Goal: Task Accomplishment & Management: Use online tool/utility

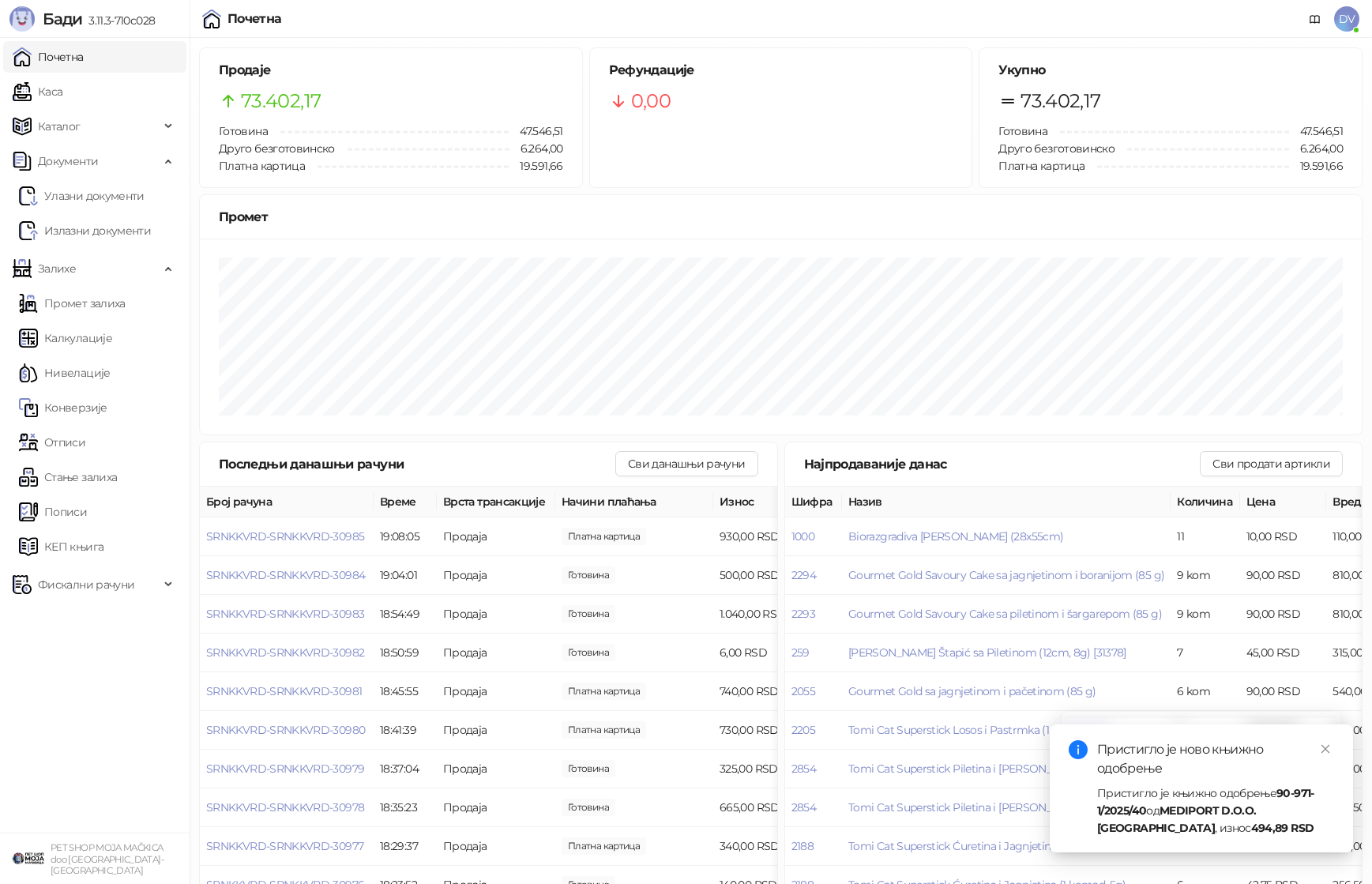
click at [63, 88] on link "Каса" at bounding box center [37, 92] width 49 height 31
click at [84, 54] on link "Почетна" at bounding box center [48, 57] width 71 height 31
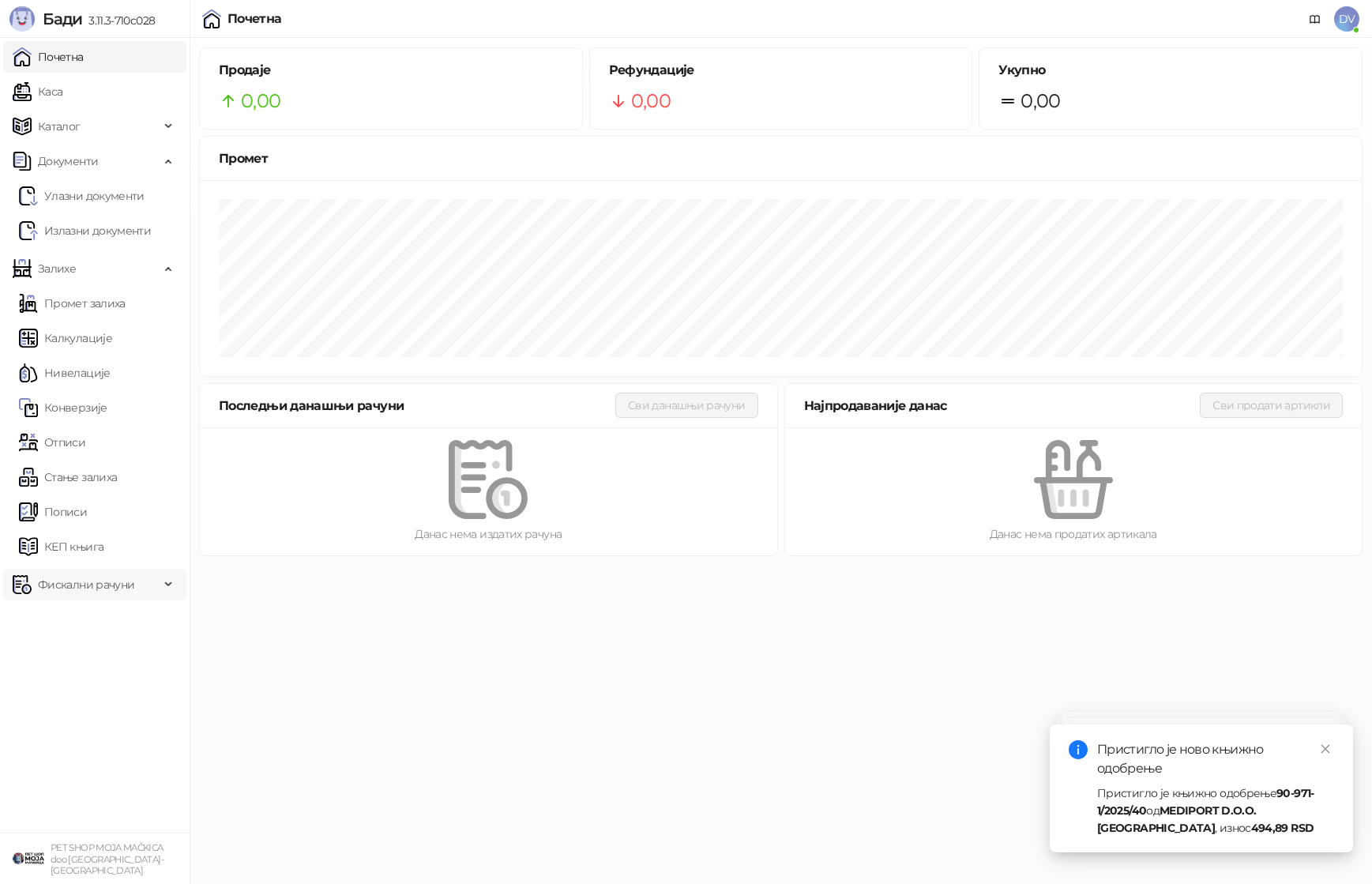
click at [137, 584] on span "Фискални рачуни" at bounding box center [86, 585] width 147 height 31
click at [103, 651] on link "По данима" at bounding box center [61, 654] width 84 height 31
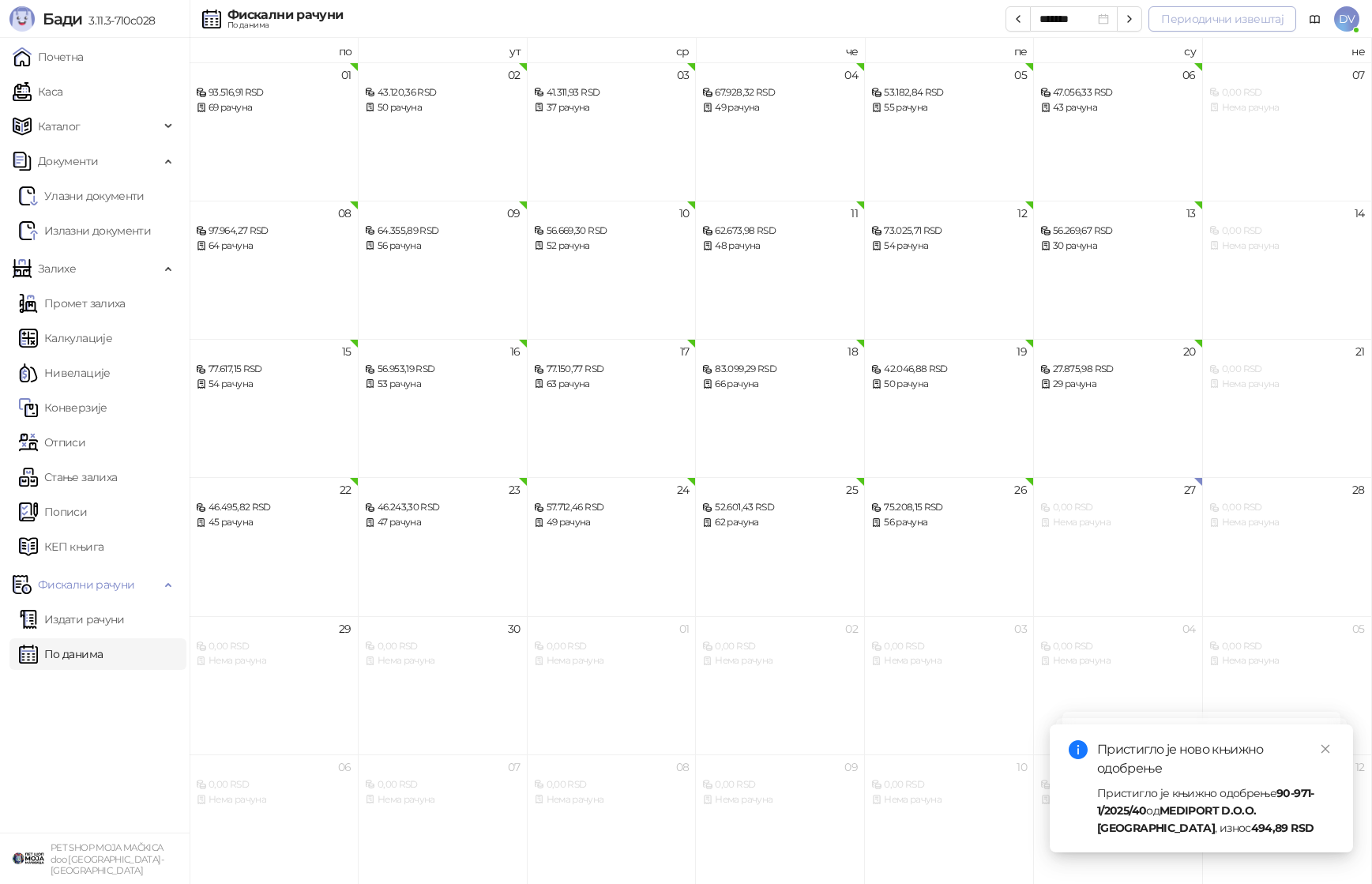
click at [1237, 24] on button "Периодични извештај" at bounding box center [1222, 19] width 148 height 26
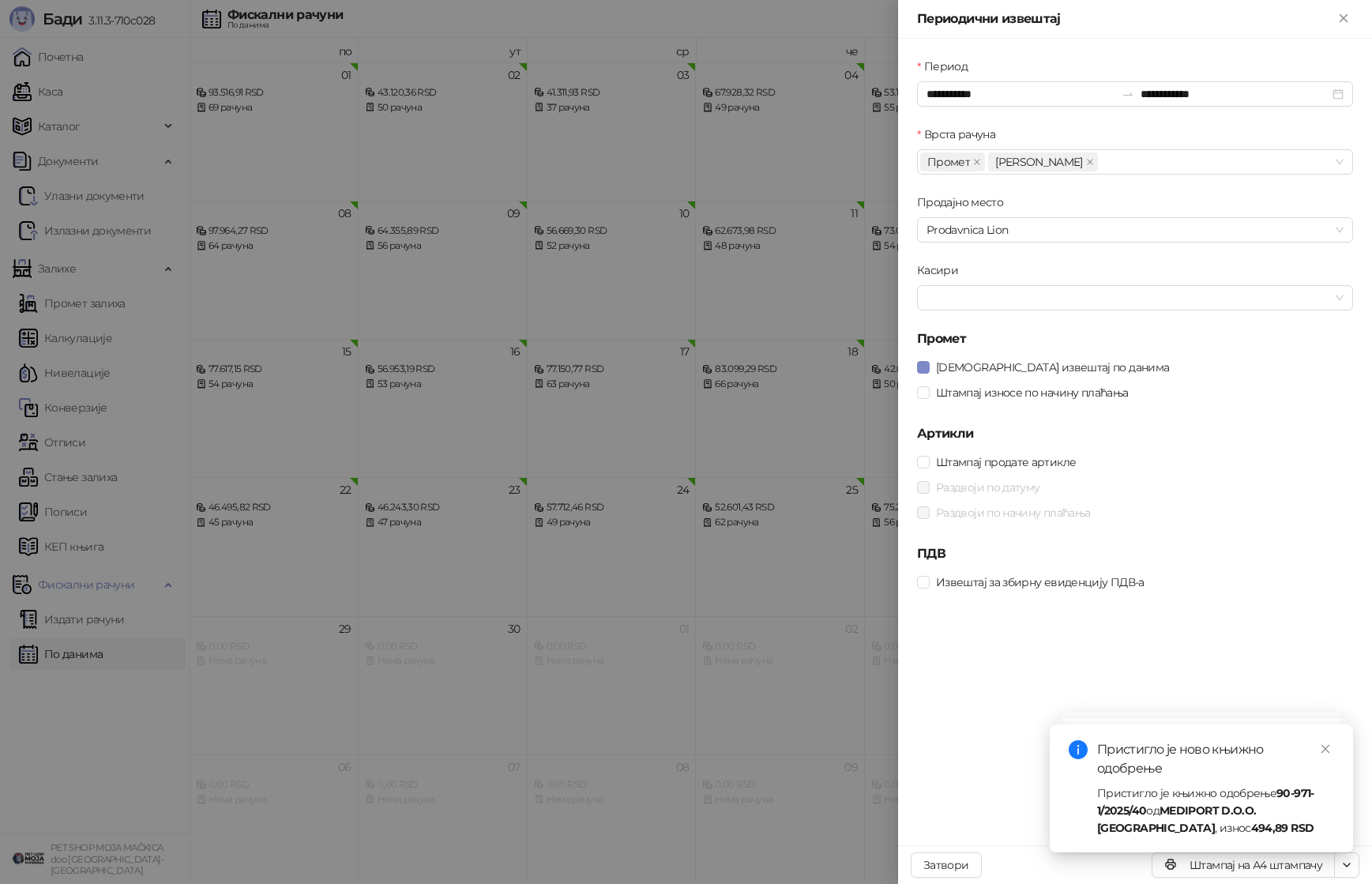
click at [1045, 349] on form "**********" at bounding box center [1135, 326] width 436 height 537
click at [1045, 362] on span "[DEMOGRAPHIC_DATA] извештај по данима" at bounding box center [1052, 367] width 246 height 17
click at [1045, 397] on span "Штампај износе по начину плаћања" at bounding box center [1031, 392] width 205 height 17
click at [1289, 872] on button "Штампај на А4 штампачу" at bounding box center [1243, 864] width 183 height 26
click at [782, 501] on div at bounding box center [686, 442] width 1372 height 884
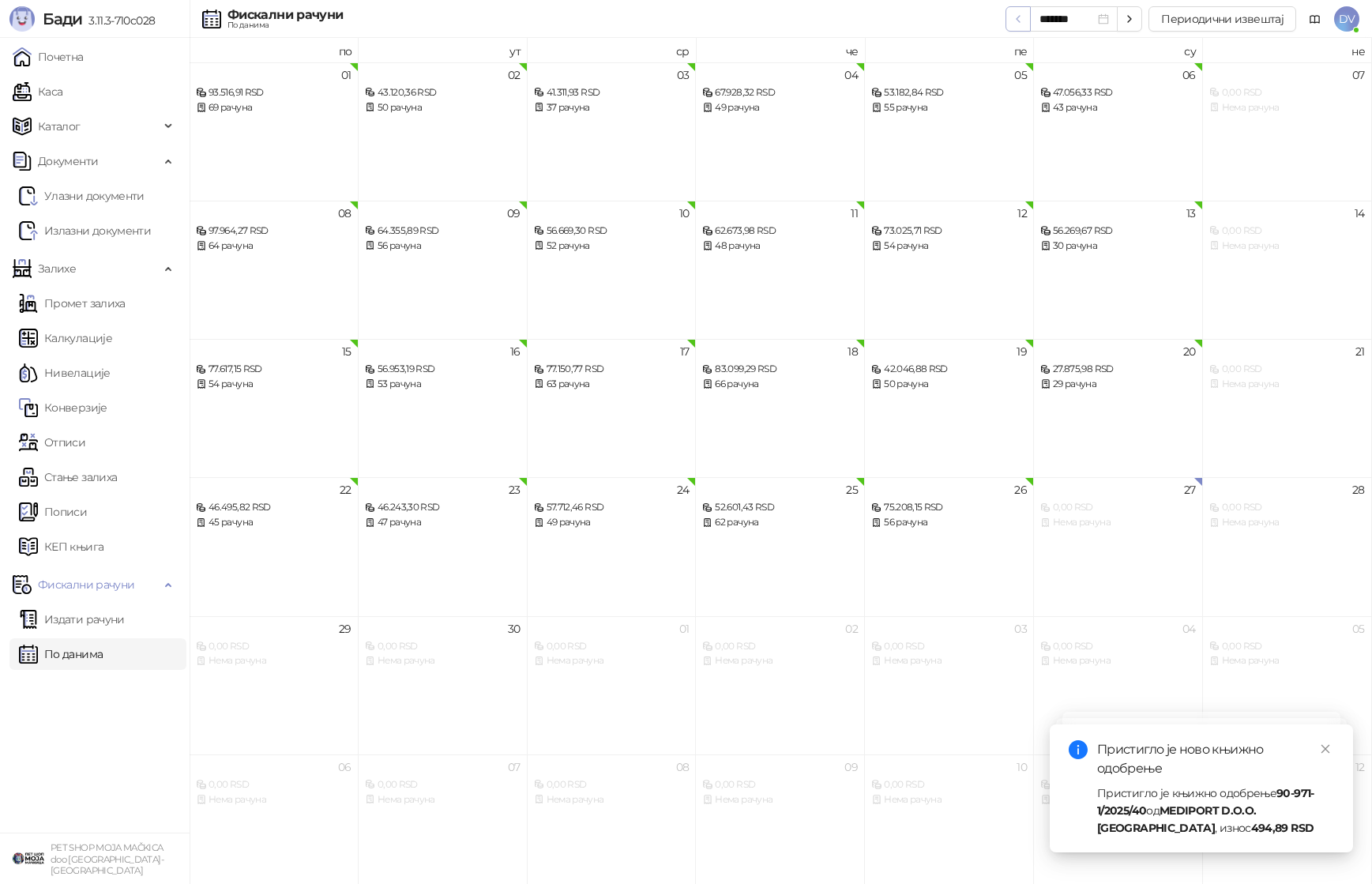
click at [1027, 26] on button "button" at bounding box center [1017, 19] width 26 height 26
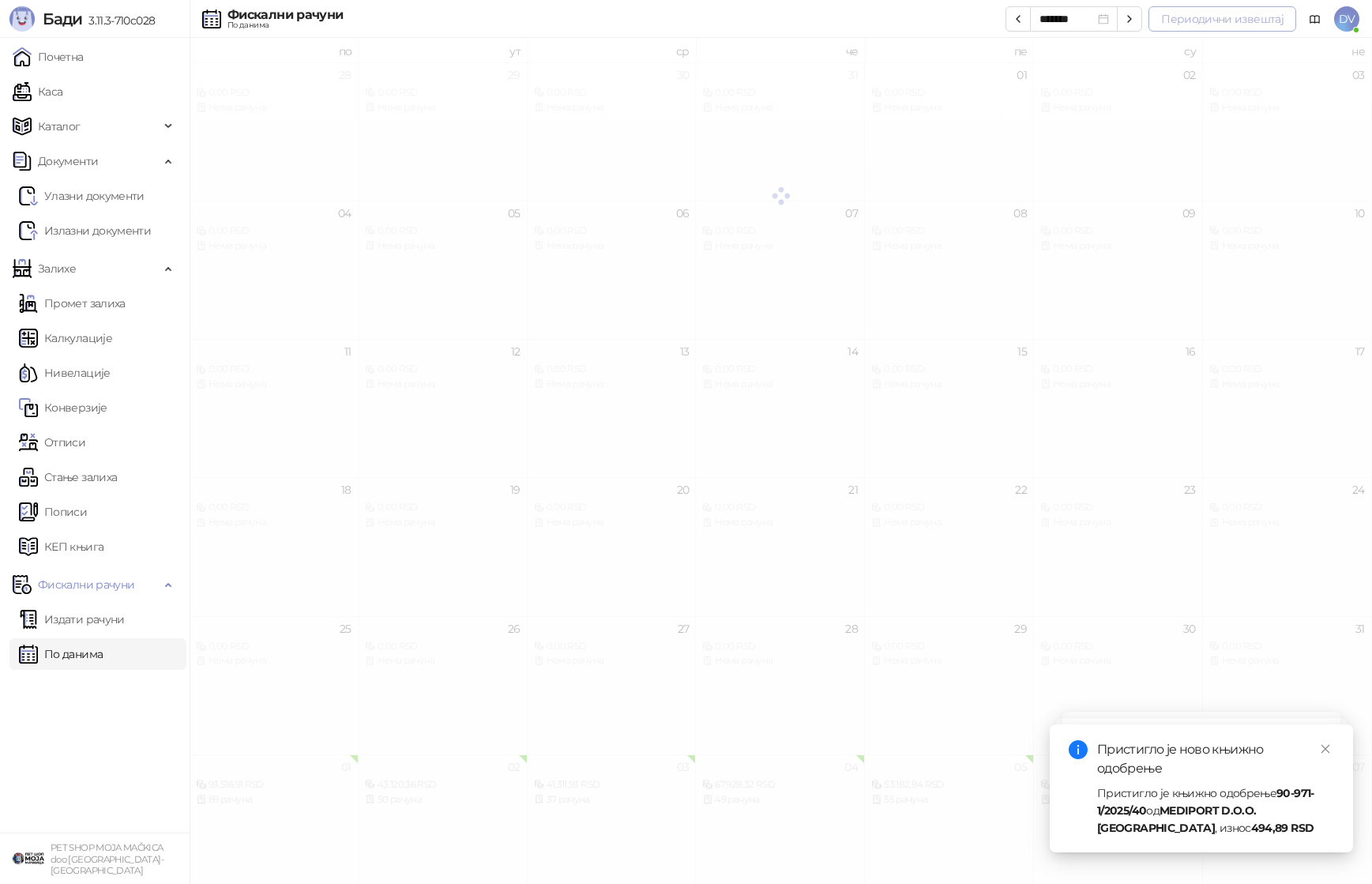
click at [1188, 27] on button "Периодични извештај" at bounding box center [1222, 19] width 148 height 26
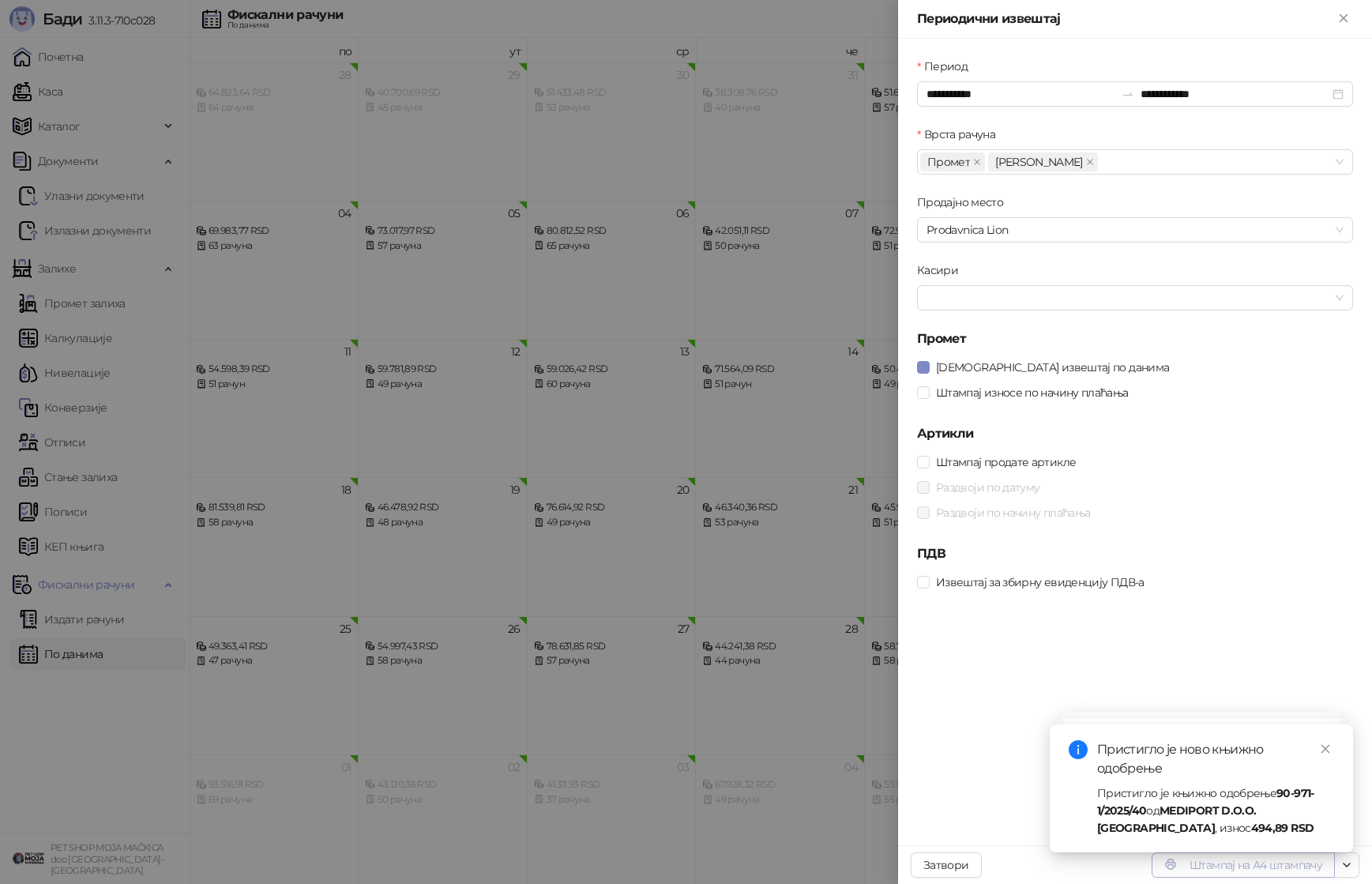
click at [1278, 869] on button "Штампај на А4 штампачу" at bounding box center [1243, 864] width 183 height 26
click at [775, 624] on div at bounding box center [686, 442] width 1372 height 884
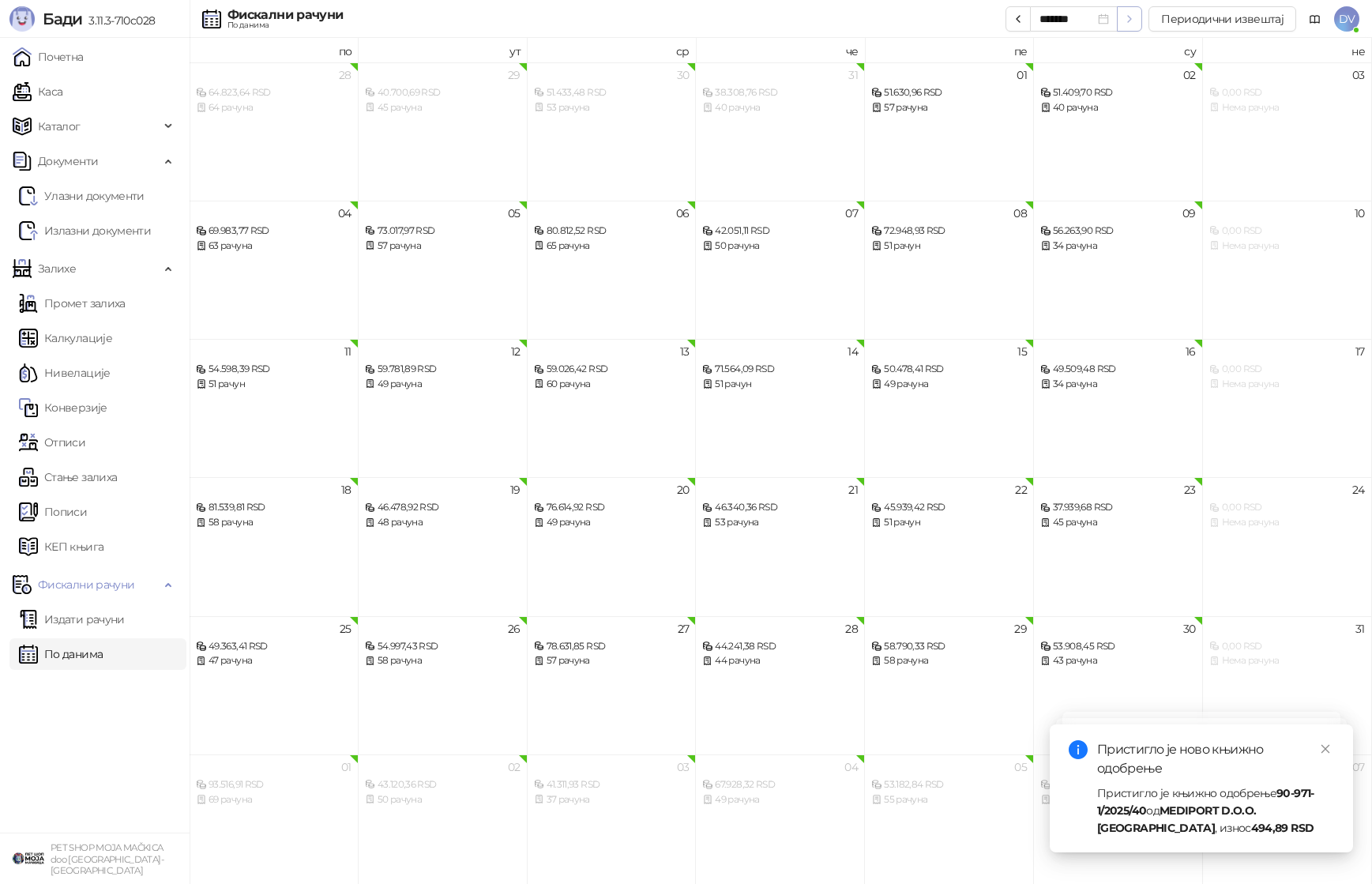
click at [1139, 20] on button "button" at bounding box center [1129, 19] width 26 height 26
type input "*******"
